Goal: Information Seeking & Learning: Stay updated

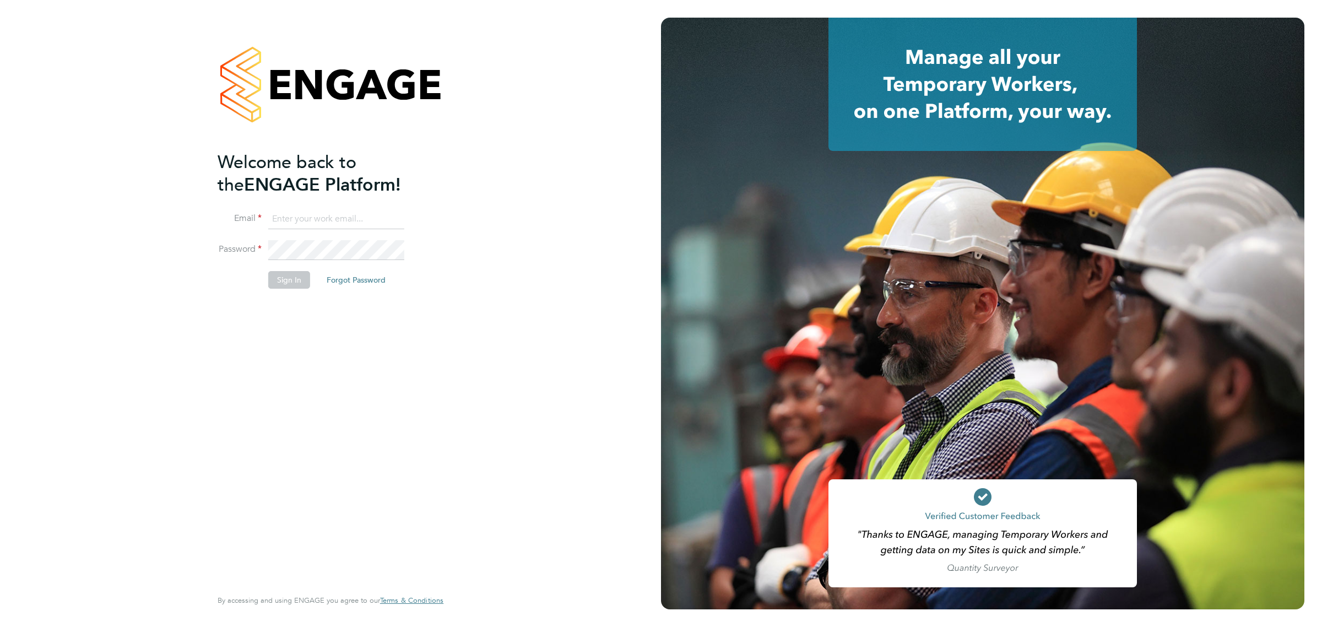
click at [376, 221] on input at bounding box center [336, 219] width 136 height 20
type input "kyle.johnson@prsjobs.com"
click at [285, 273] on button "Sign In" at bounding box center [289, 280] width 42 height 18
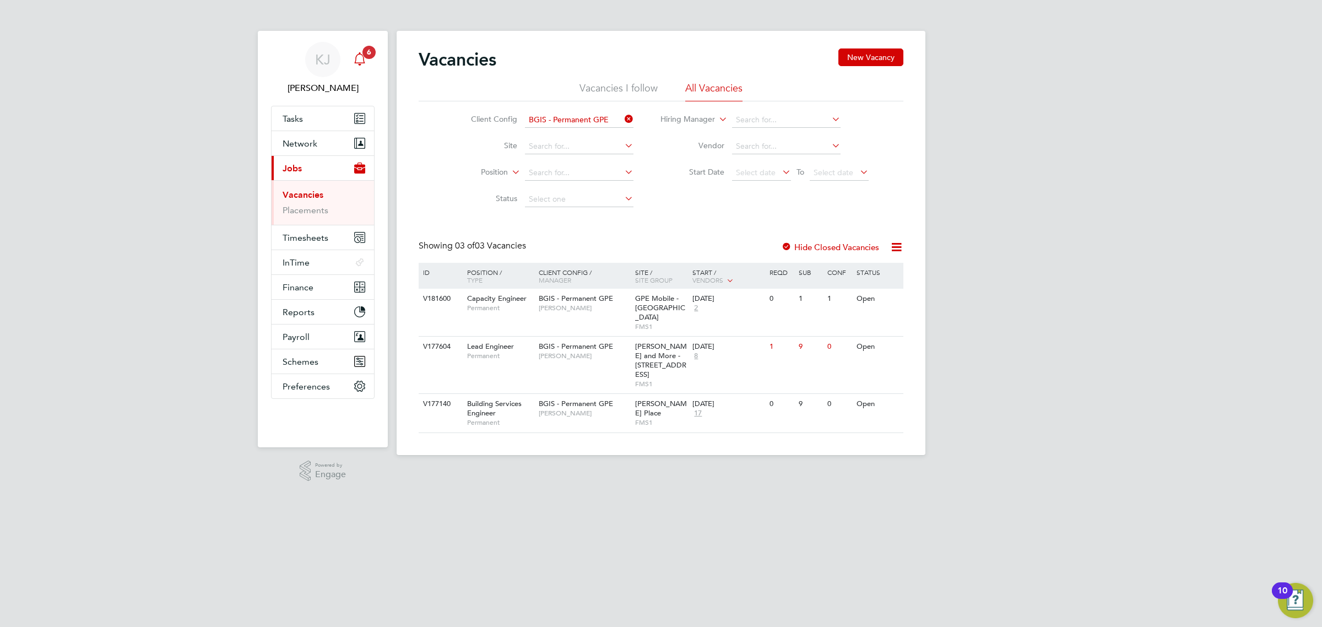
click at [356, 61] on icon "Main navigation" at bounding box center [359, 58] width 13 height 13
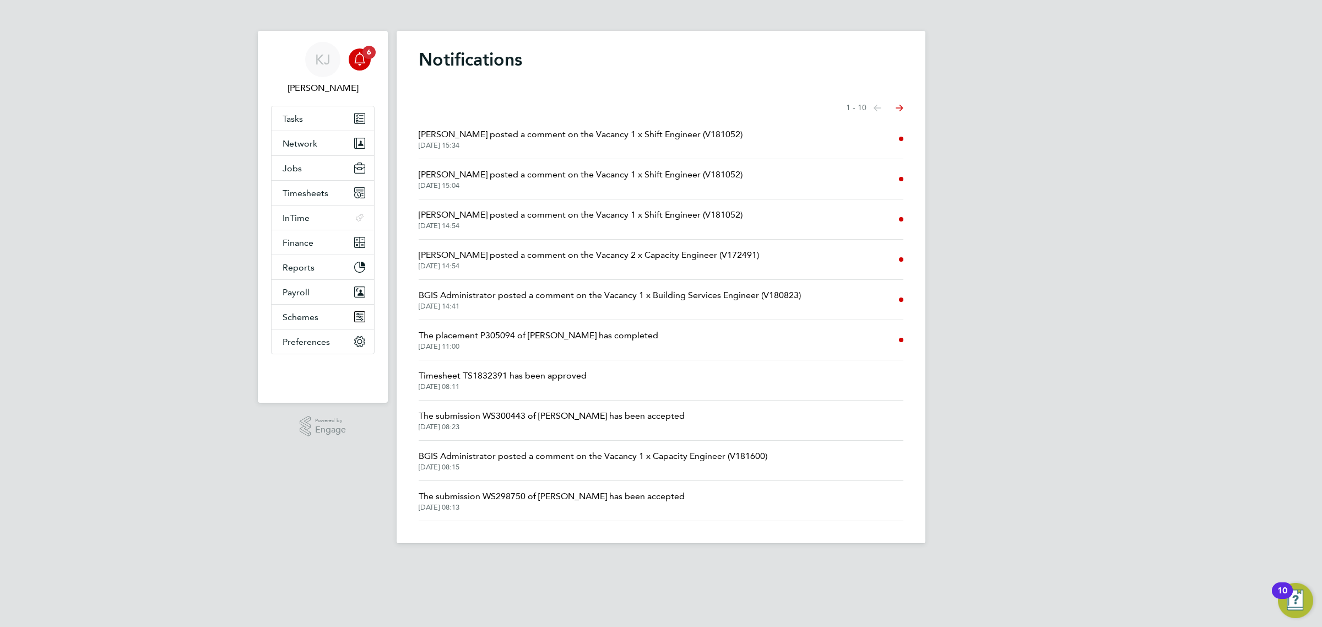
click at [622, 144] on span "[DATE] 15:34" at bounding box center [581, 145] width 324 height 9
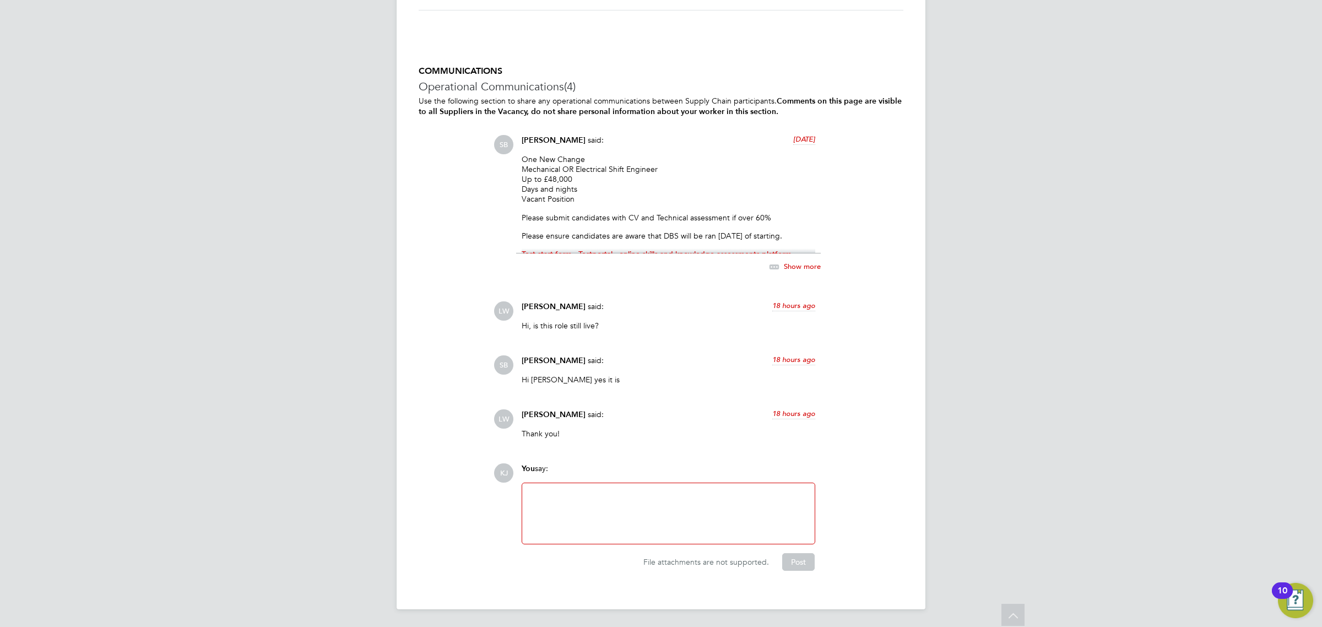
click at [808, 262] on span "Show more" at bounding box center [802, 265] width 37 height 9
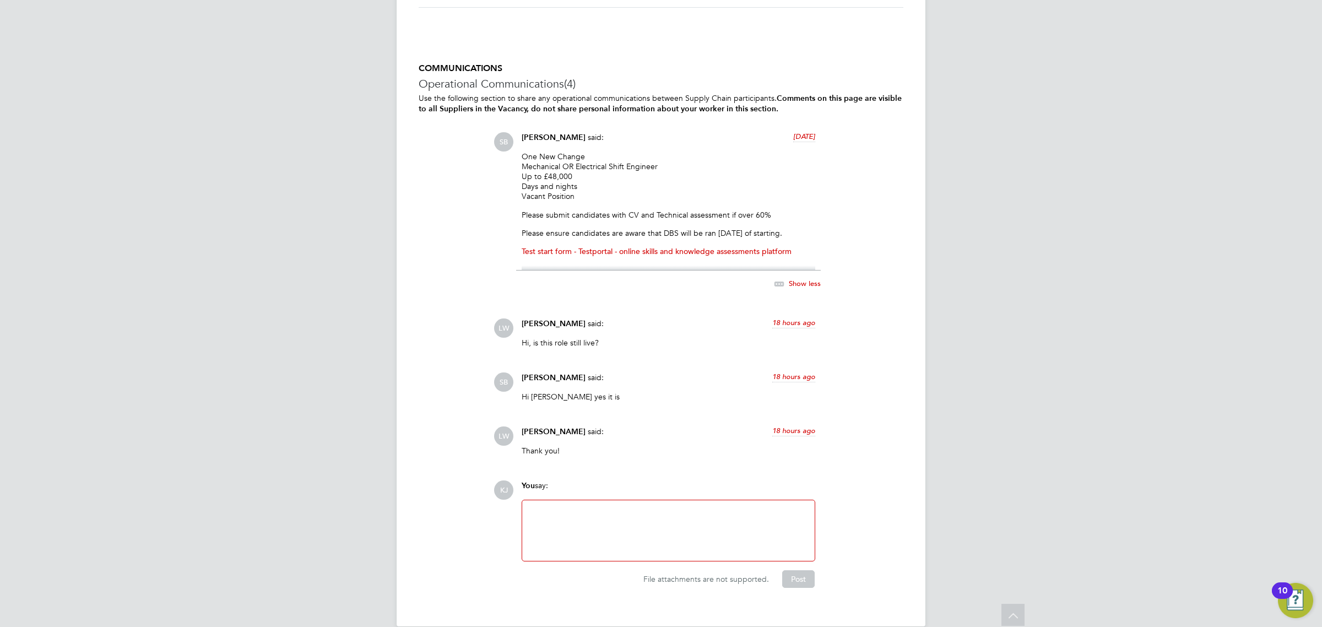
drag, startPoint x: 520, startPoint y: 155, endPoint x: 810, endPoint y: 238, distance: 301.2
click at [810, 238] on div "[PERSON_NAME] said: [DATE] One New Change Mechanical OR Electrical Shift Engine…" at bounding box center [668, 217] width 305 height 170
copy div "One New Change Mechanical OR Electrical Shift Engineer Up to £48,000 Days and n…"
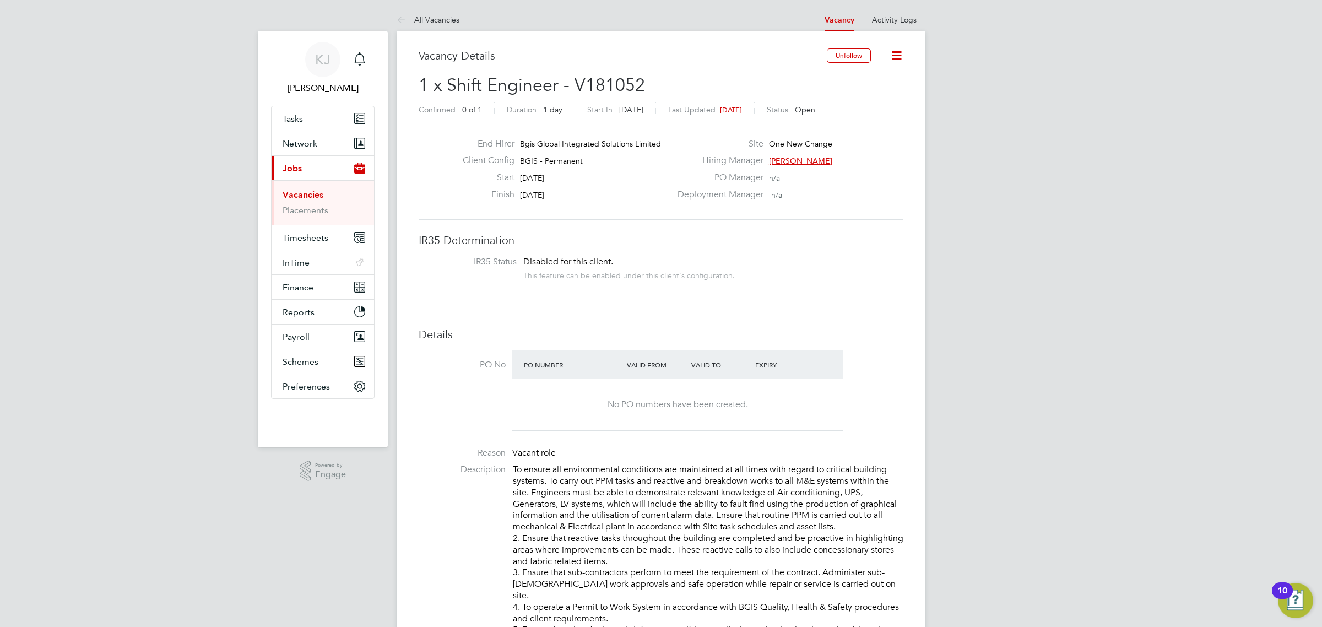
click at [311, 193] on link "Vacancies" at bounding box center [303, 194] width 41 height 10
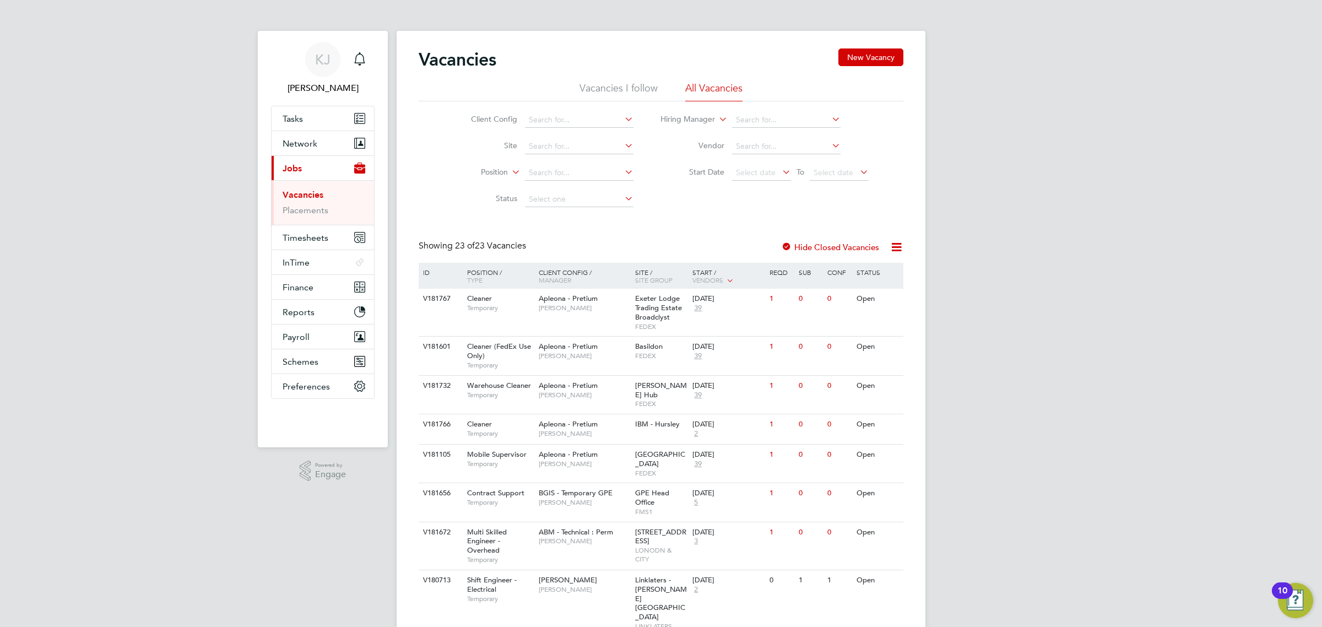
click at [602, 88] on li "Vacancies I follow" at bounding box center [618, 92] width 78 height 20
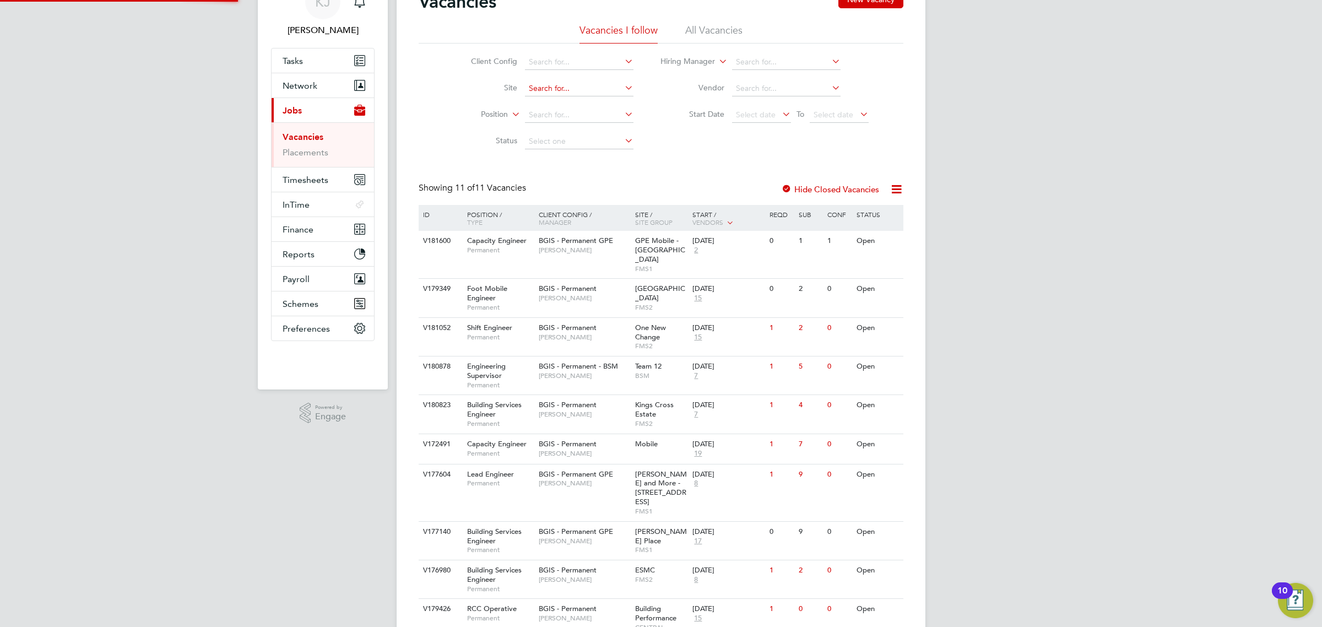
scroll to position [129, 0]
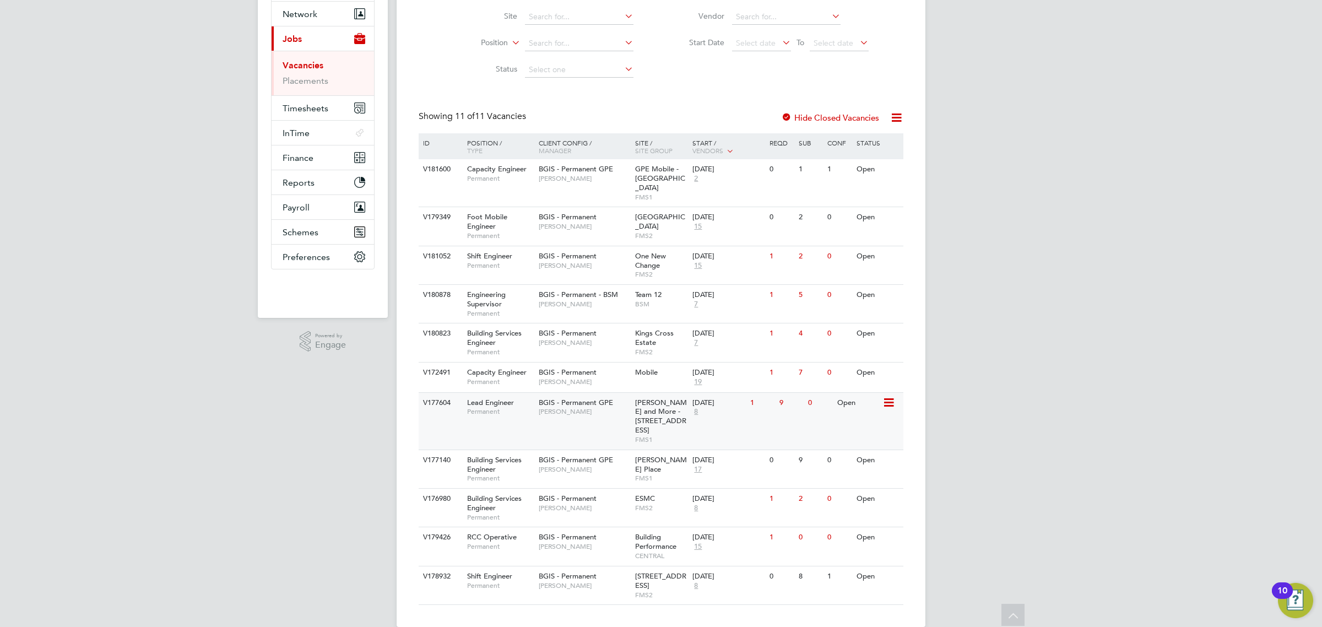
click at [601, 407] on span "[PERSON_NAME]" at bounding box center [584, 411] width 91 height 9
